Goal: Find specific page/section: Find specific page/section

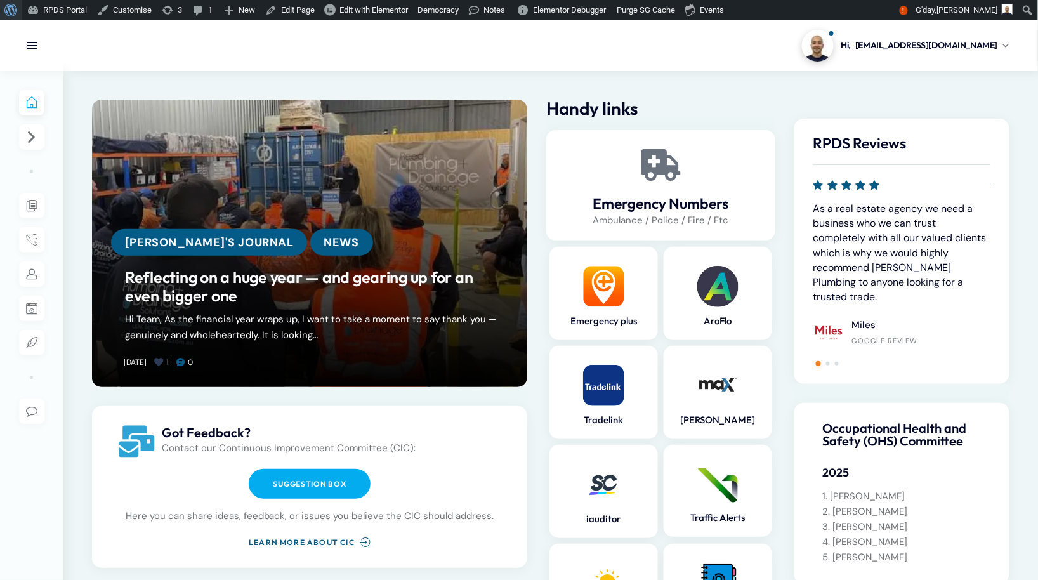
click at [12, 10] on span "Toolbar" at bounding box center [9, 9] width 10 height 18
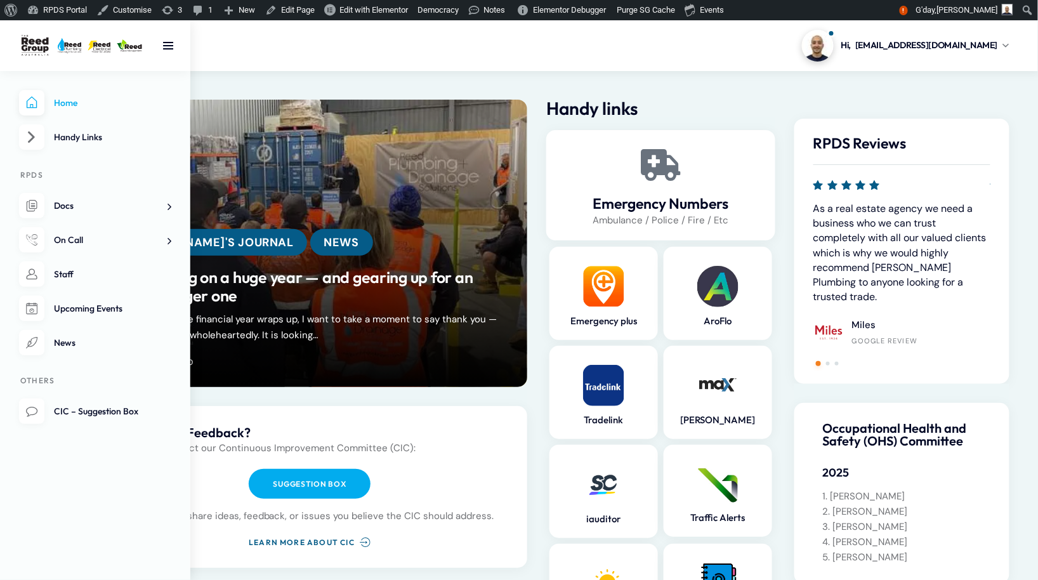
click at [40, 280] on li "Staff" at bounding box center [95, 274] width 152 height 26
click at [54, 277] on span "Staff" at bounding box center [64, 273] width 20 height 11
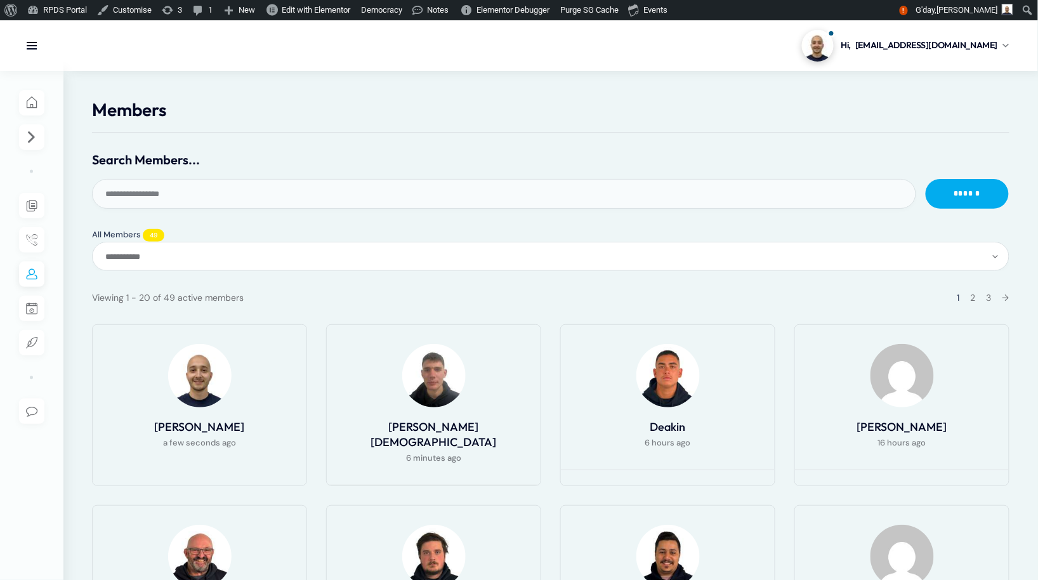
click at [351, 188] on input "Search Members..." at bounding box center [504, 194] width 824 height 30
type input "***"
click at [926, 179] on input "******" at bounding box center [967, 194] width 83 height 30
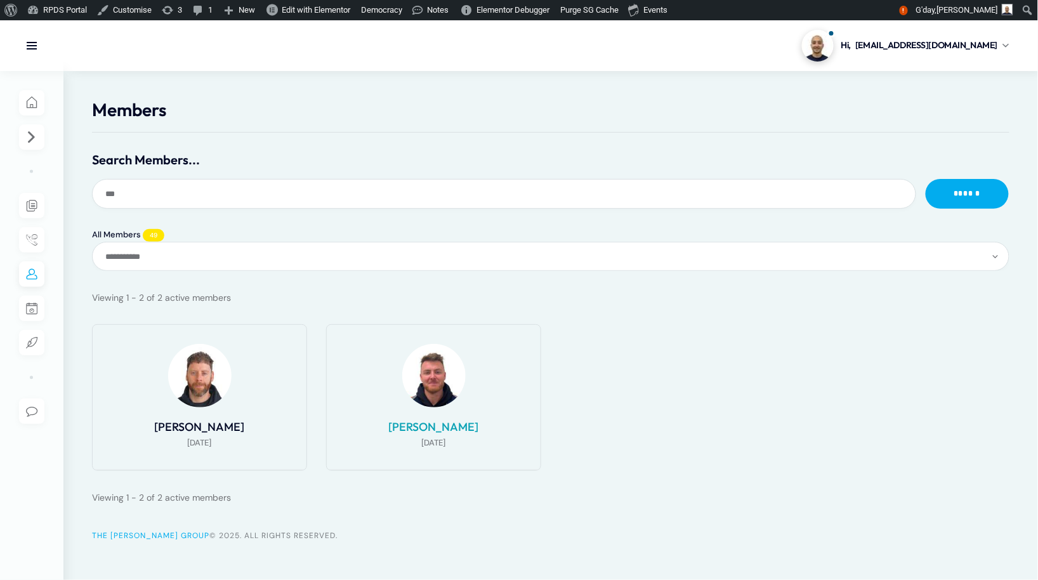
click at [449, 430] on link "[PERSON_NAME]" at bounding box center [434, 426] width 90 height 15
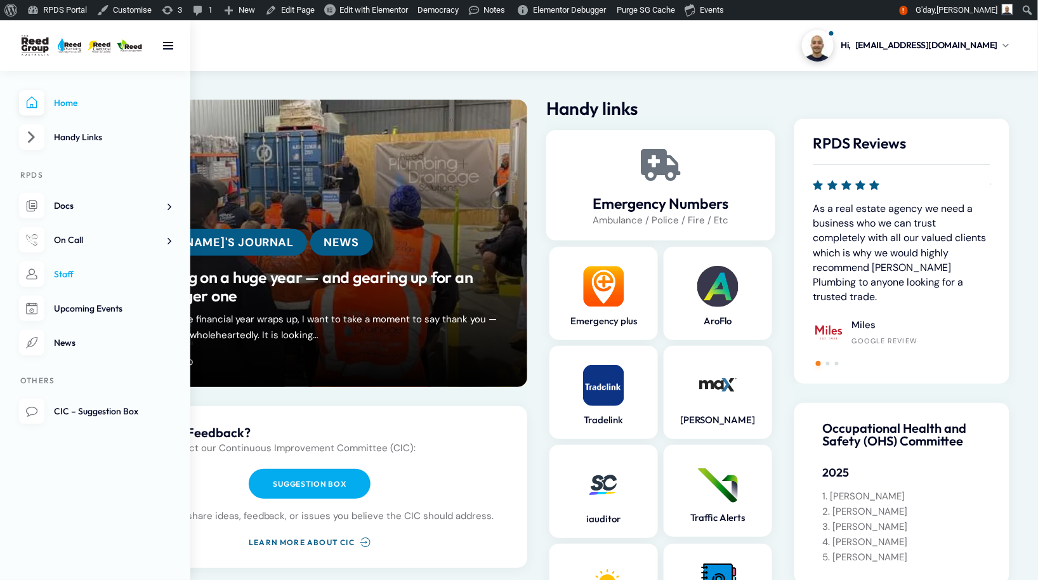
click at [53, 271] on link "Staff" at bounding box center [95, 274] width 152 height 26
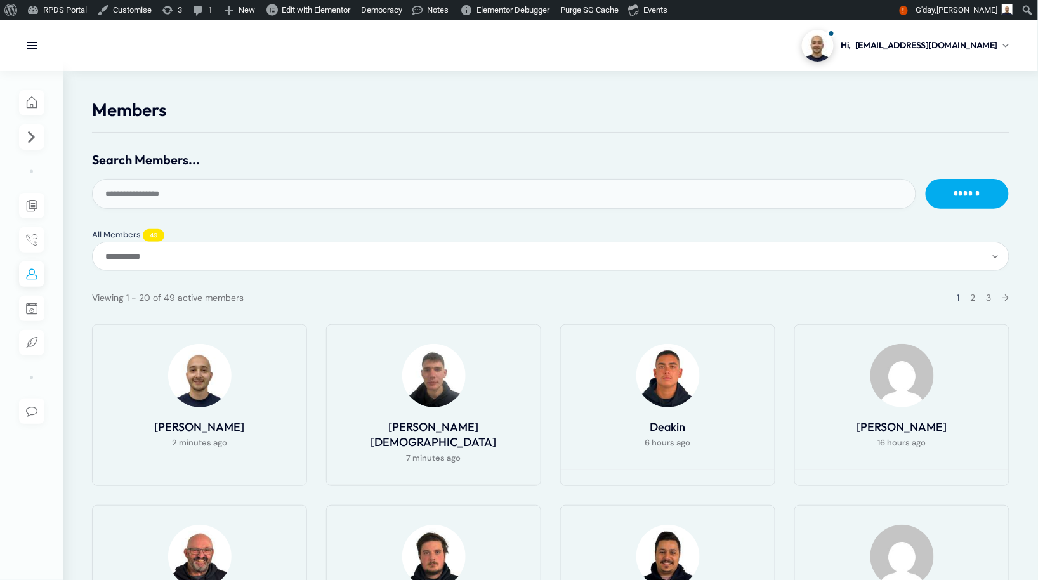
click at [215, 191] on input "Search Members..." at bounding box center [504, 194] width 824 height 30
click at [889, 430] on link "[PERSON_NAME]" at bounding box center [902, 426] width 90 height 15
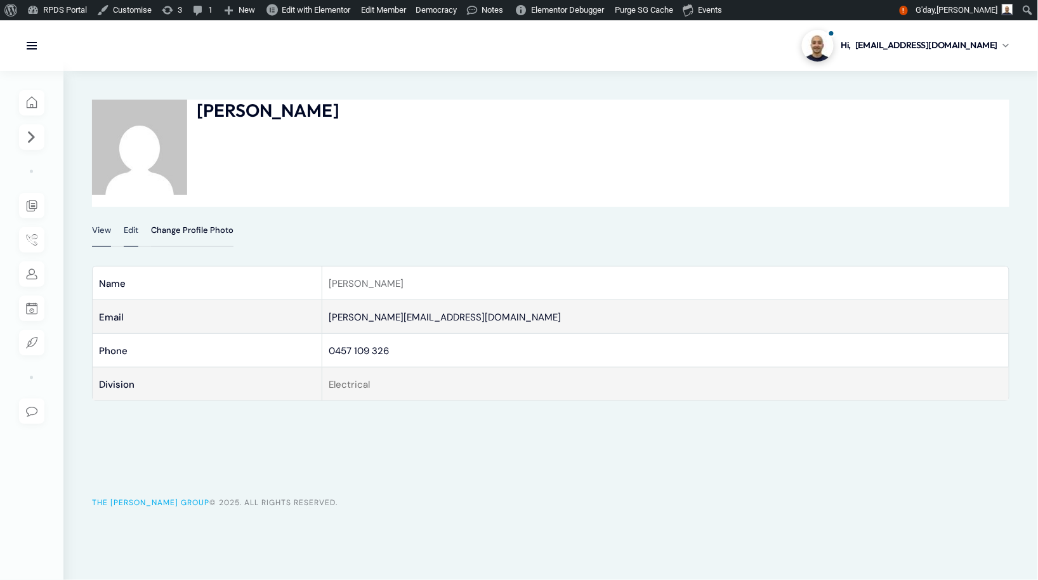
click at [135, 232] on link "Edit" at bounding box center [131, 236] width 15 height 21
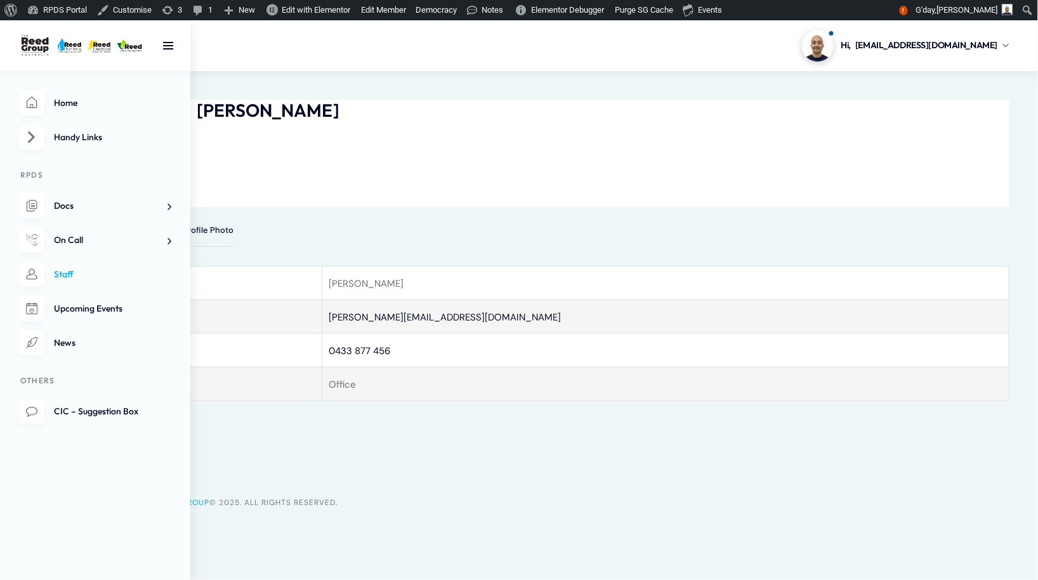
click at [52, 275] on link "Staff" at bounding box center [95, 274] width 152 height 26
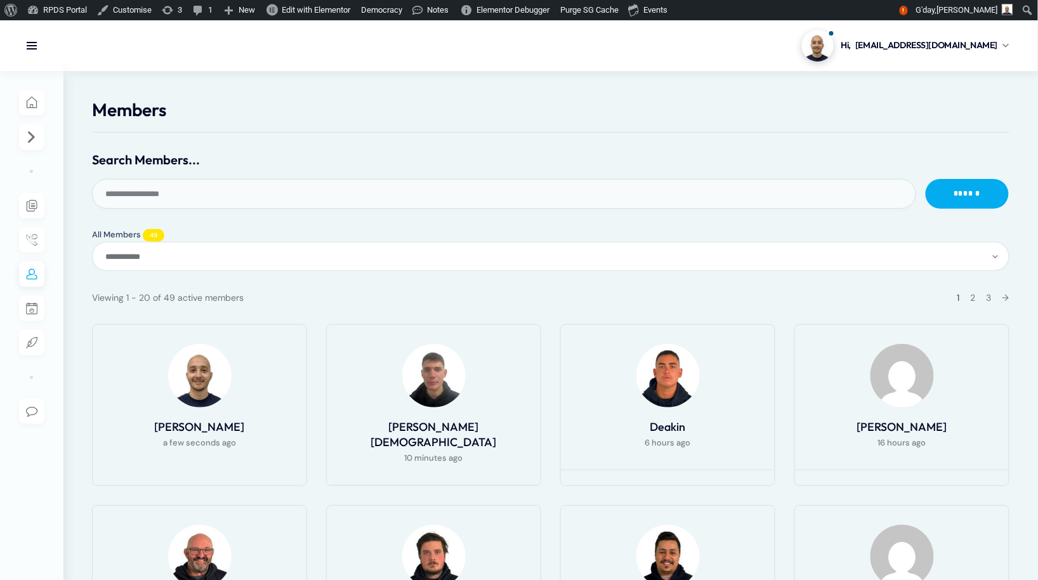
click at [209, 181] on input "Search Members..." at bounding box center [504, 194] width 824 height 30
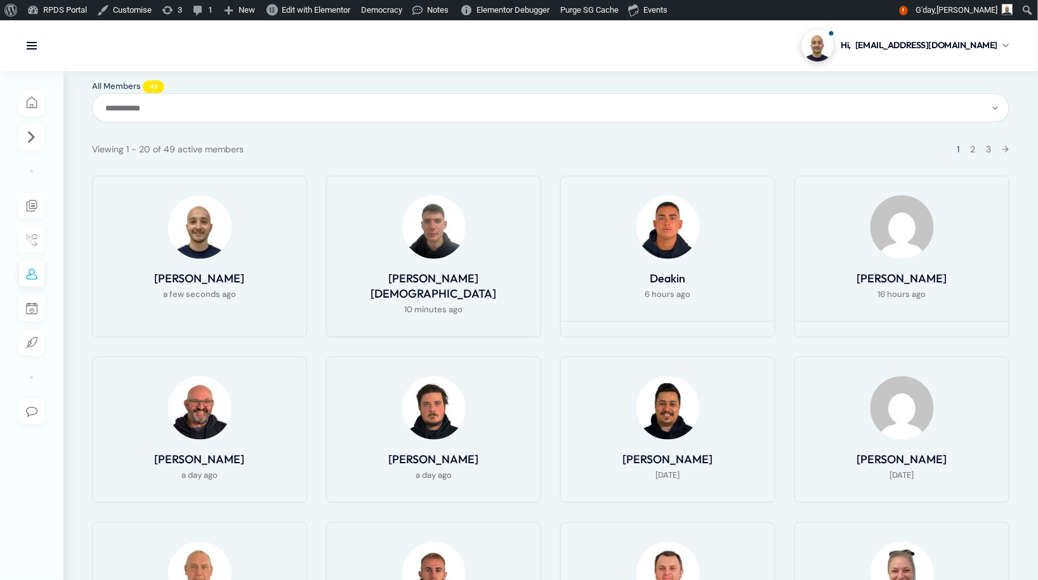
scroll to position [149, 0]
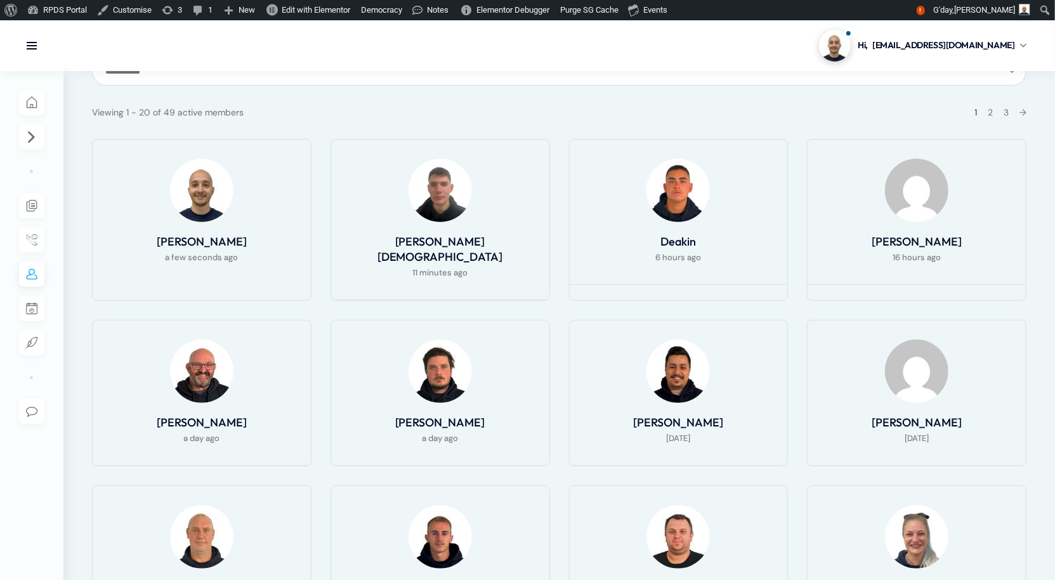
scroll to position [202, 0]
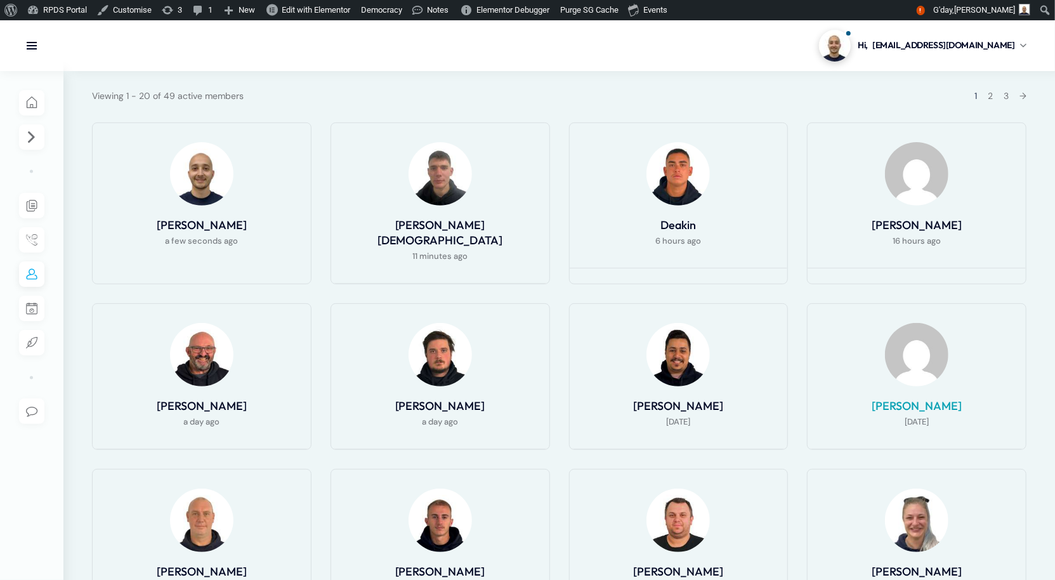
click at [887, 413] on link "[PERSON_NAME]" at bounding box center [917, 405] width 90 height 15
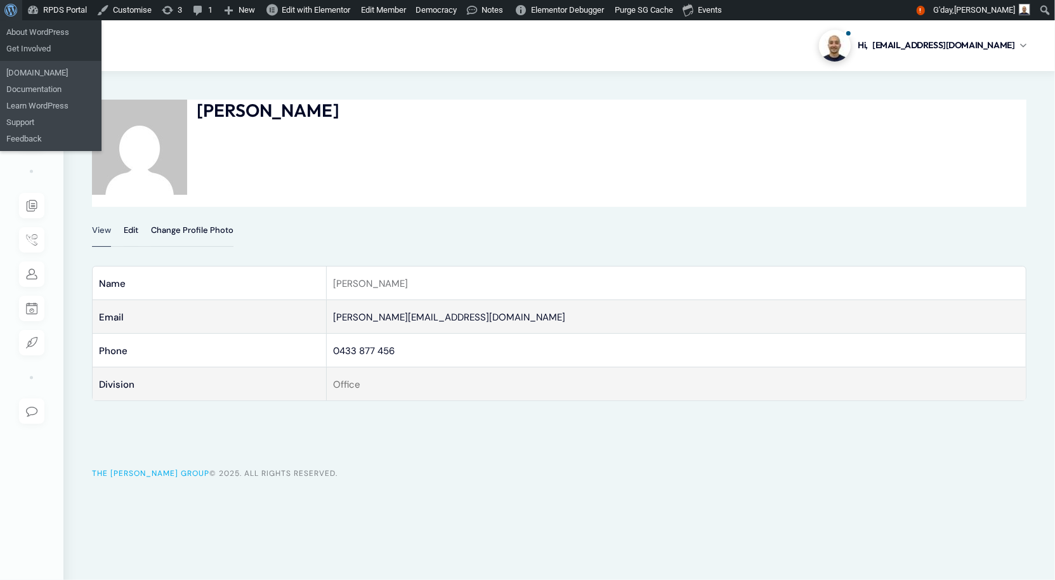
click at [4, 14] on span "Toolbar" at bounding box center [9, 9] width 10 height 18
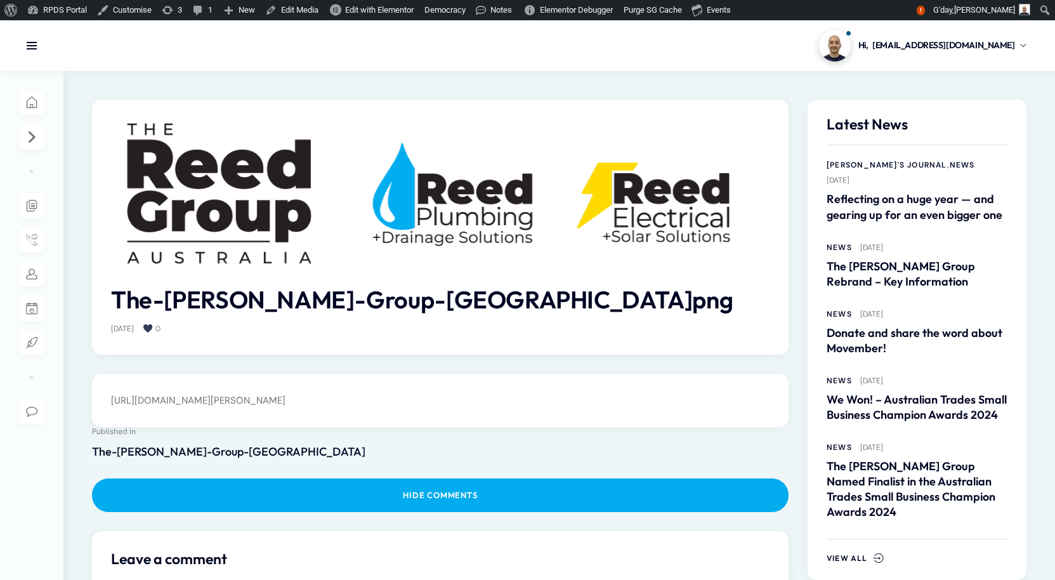
scroll to position [139, 0]
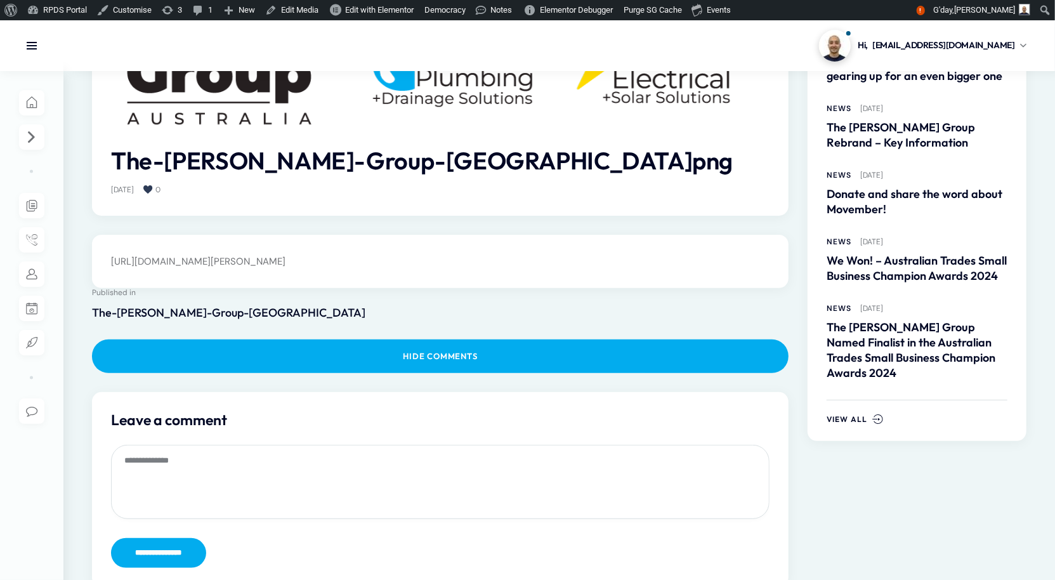
click at [387, 269] on p "https://connect.thereedgroup.au/wp-content/uploads/2025/03/The-Reed-Group-Austr…" at bounding box center [440, 261] width 659 height 15
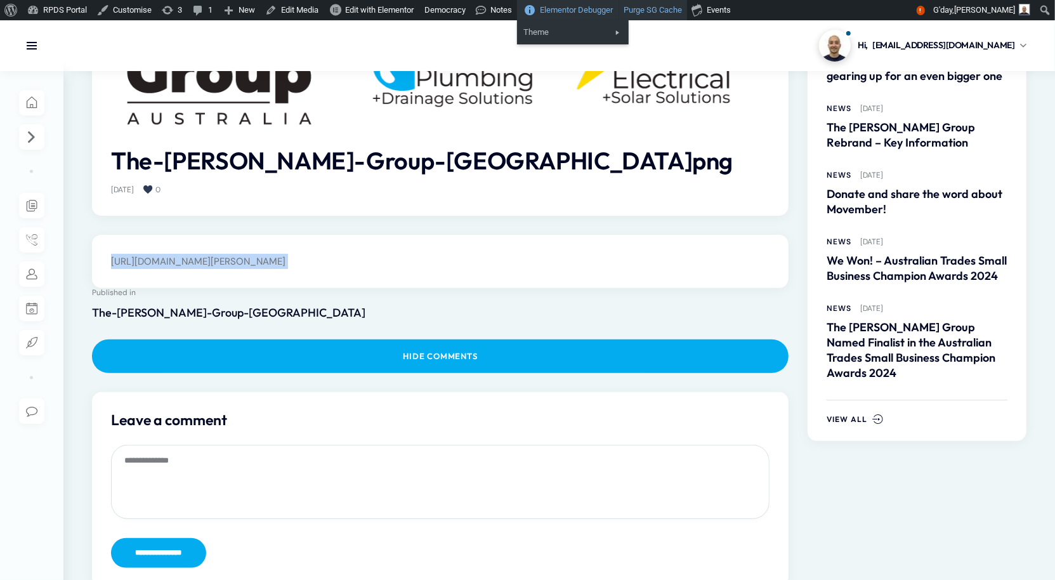
click at [670, 14] on link "Purge SG Cache" at bounding box center [653, 10] width 68 height 20
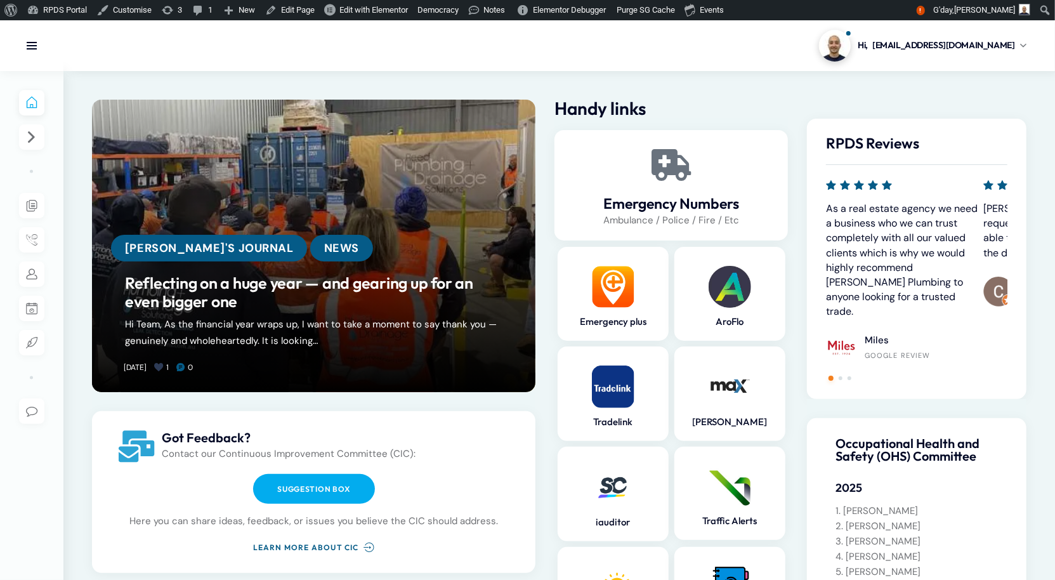
click at [49, 46] on div at bounding box center [95, 45] width 190 height 51
click at [43, 46] on div at bounding box center [95, 45] width 190 height 51
click at [34, 48] on link at bounding box center [31, 45] width 11 height 11
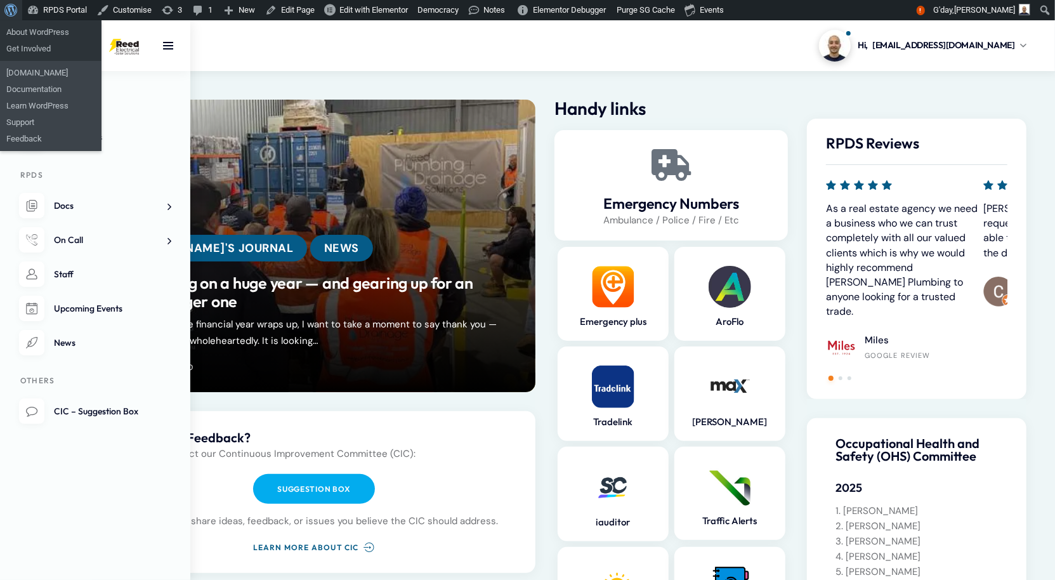
click at [13, 4] on span "Toolbar" at bounding box center [9, 9] width 10 height 18
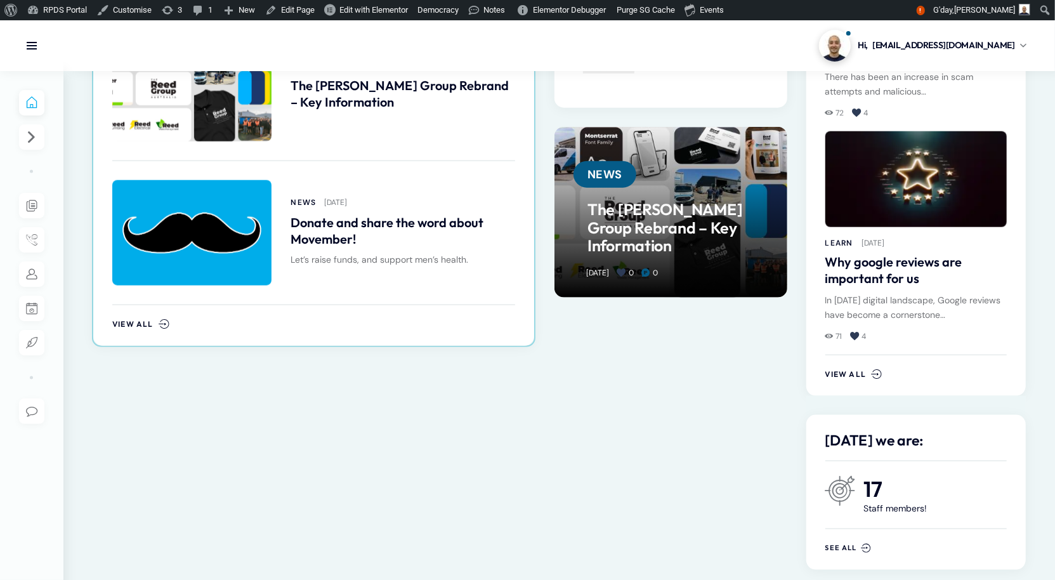
scroll to position [976, 0]
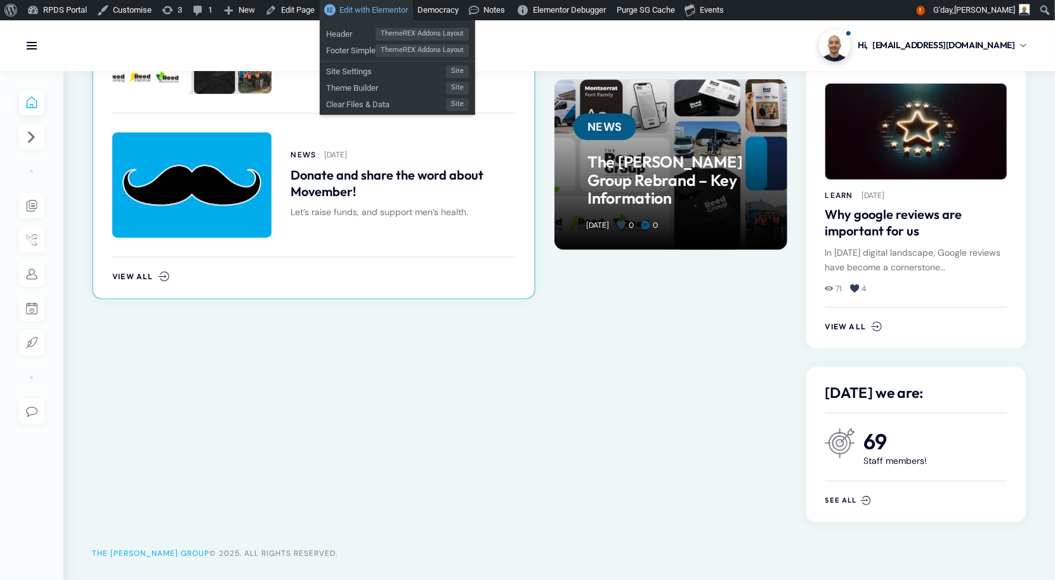
click at [349, 15] on link "Edit with Elementor" at bounding box center [366, 10] width 93 height 20
